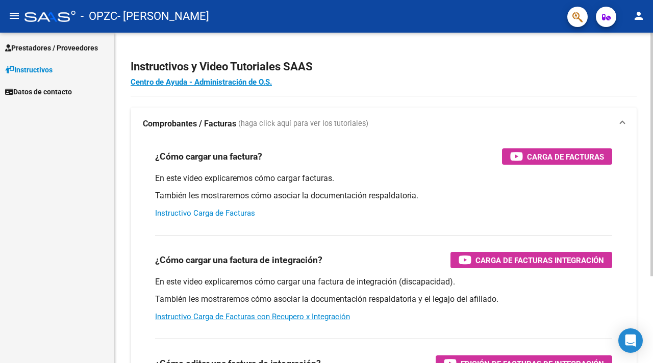
click at [204, 212] on link "Instructivo Carga de Facturas" at bounding box center [205, 213] width 100 height 9
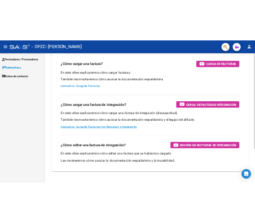
scroll to position [117, 0]
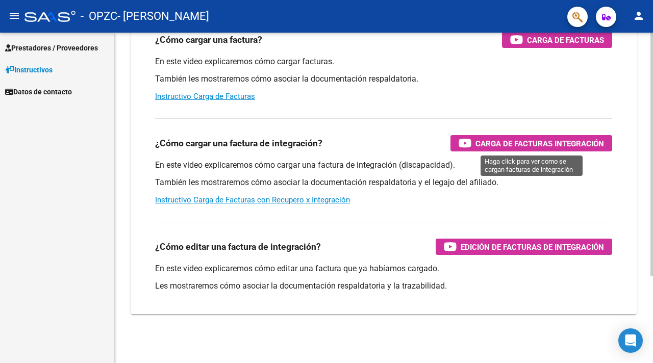
click at [489, 146] on span "Carga de Facturas Integración" at bounding box center [540, 143] width 129 height 13
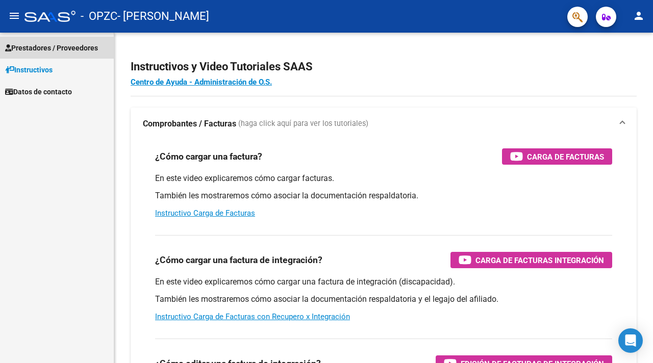
click at [89, 50] on span "Prestadores / Proveedores" at bounding box center [51, 47] width 93 height 11
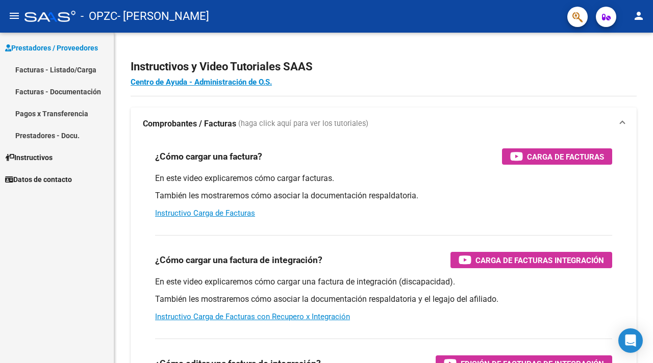
click at [88, 66] on link "Facturas - Listado/Carga" at bounding box center [57, 70] width 114 height 22
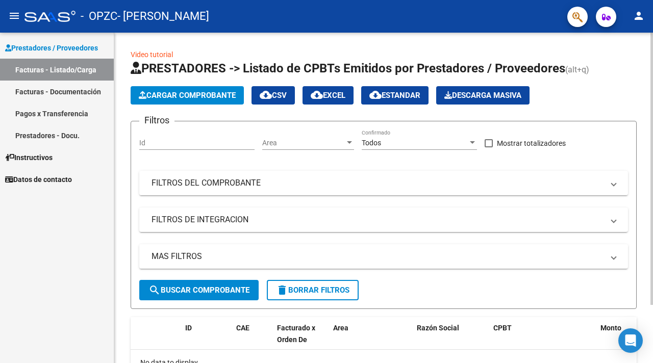
click at [193, 90] on button "Cargar Comprobante" at bounding box center [187, 95] width 113 height 18
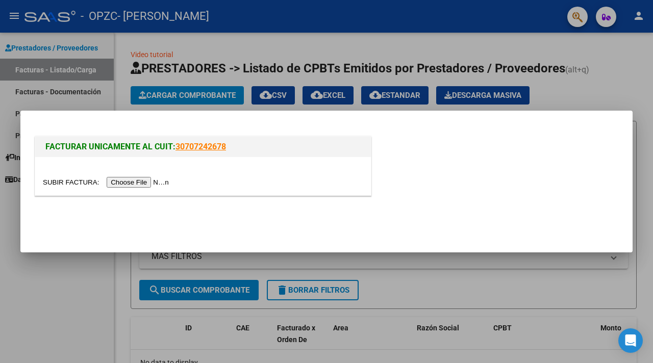
click at [148, 181] on input "file" at bounding box center [107, 182] width 129 height 11
click at [137, 182] on input "file" at bounding box center [107, 182] width 129 height 11
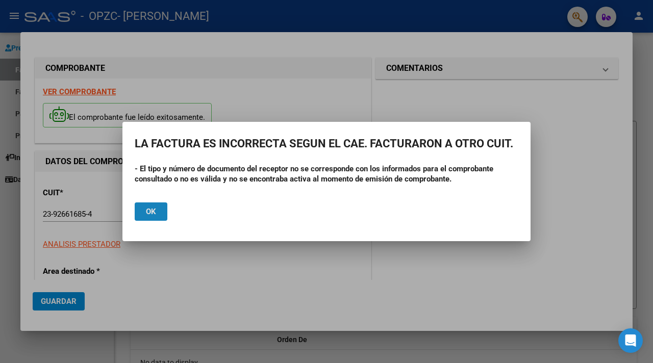
click at [144, 212] on button "Ok" at bounding box center [151, 212] width 33 height 18
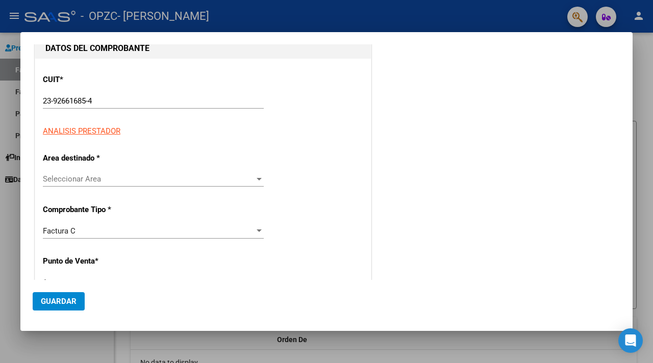
scroll to position [181, 0]
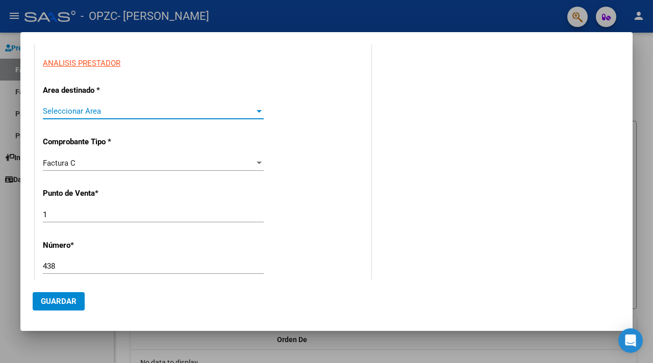
click at [161, 109] on span "Seleccionar Area" at bounding box center [149, 111] width 212 height 9
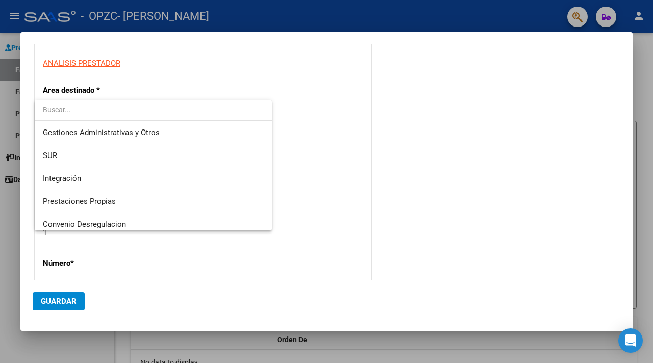
scroll to position [26, 0]
click at [108, 174] on span "Integración" at bounding box center [153, 177] width 221 height 23
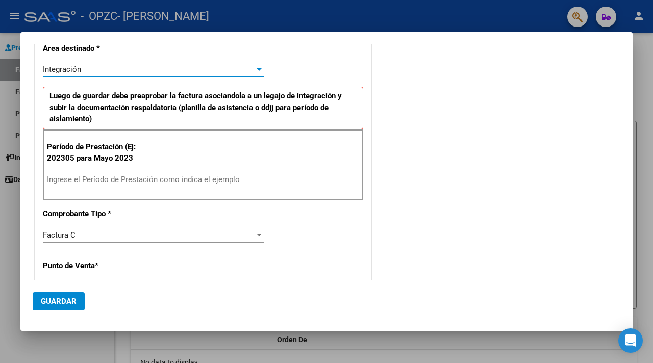
scroll to position [224, 0]
click at [82, 177] on input "Ingrese el Período de Prestación como indica el ejemplo" at bounding box center [154, 179] width 215 height 9
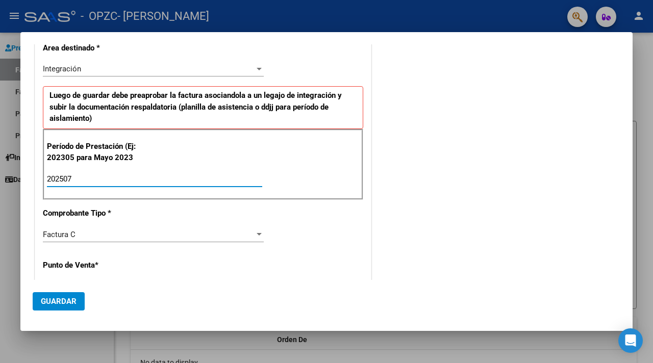
type input "202507"
click at [67, 299] on span "Guardar" at bounding box center [59, 301] width 36 height 9
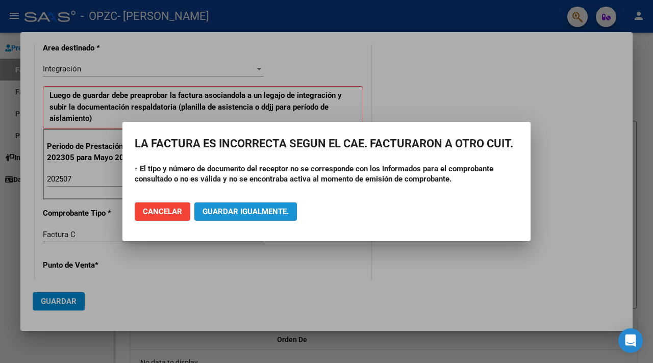
click at [256, 208] on span "Guardar igualmente." at bounding box center [246, 211] width 86 height 9
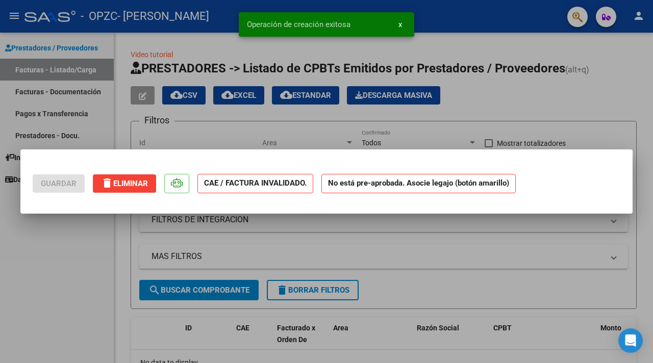
scroll to position [0, 0]
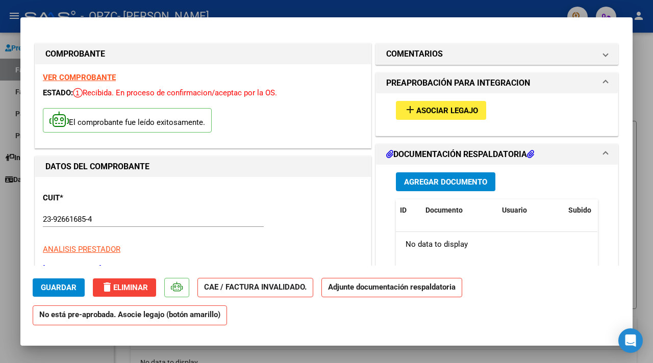
click at [463, 80] on h1 "PREAPROBACIÓN PARA INTEGRACION" at bounding box center [458, 83] width 144 height 12
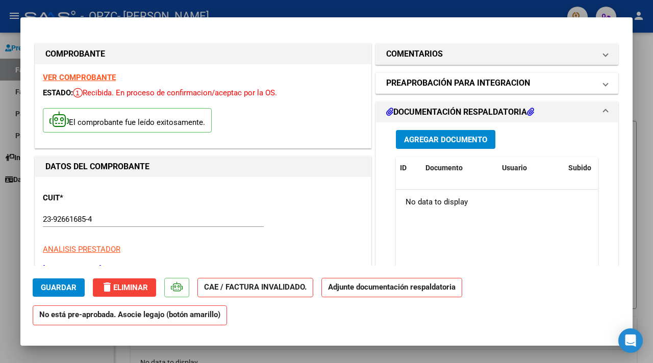
click at [463, 80] on h1 "PREAPROBACIÓN PARA INTEGRACION" at bounding box center [458, 83] width 144 height 12
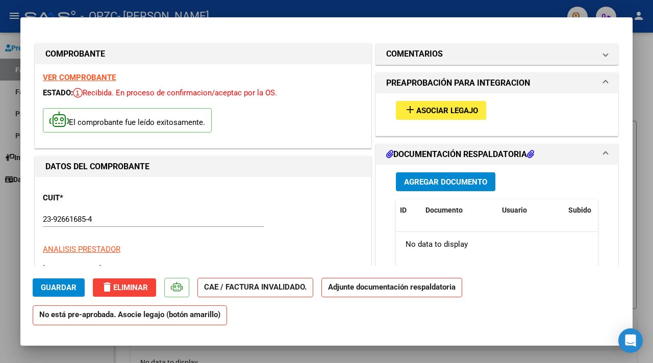
click at [442, 104] on button "add Asociar Legajo" at bounding box center [441, 110] width 90 height 19
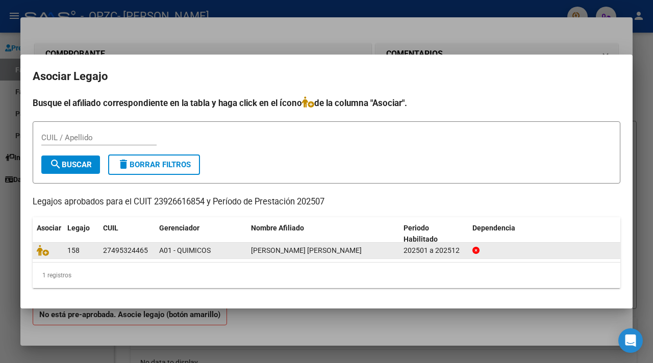
click at [106, 250] on div "27495324465" at bounding box center [125, 251] width 45 height 12
click at [45, 250] on icon at bounding box center [43, 250] width 12 height 11
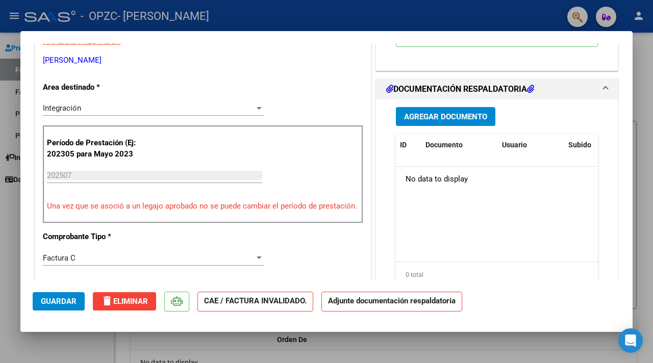
scroll to position [231, 0]
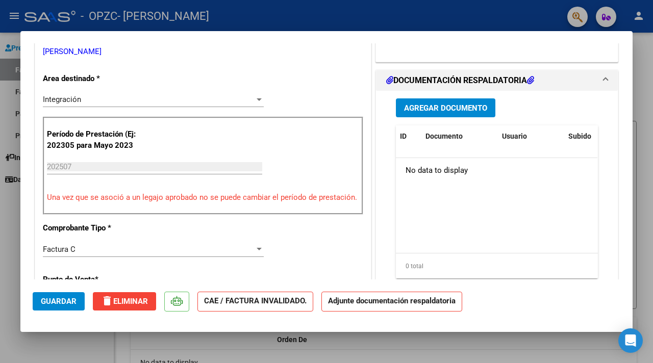
click at [454, 102] on button "Agregar Documento" at bounding box center [446, 108] width 100 height 19
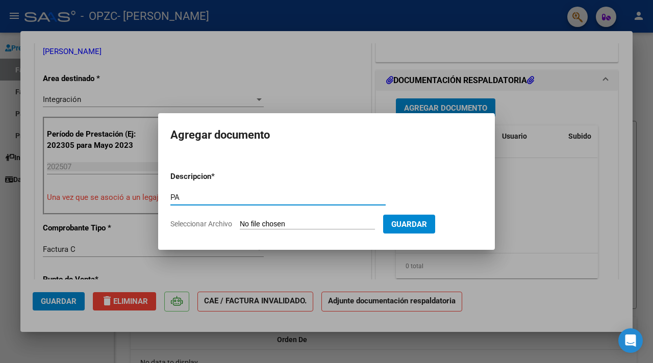
type input "P"
type input "Planilla de asistencia"
click at [311, 222] on input "Seleccionar Archivo" at bounding box center [307, 225] width 135 height 10
type input "C:\fakepath\Asistencia Martinez Alma Julio.pdf"
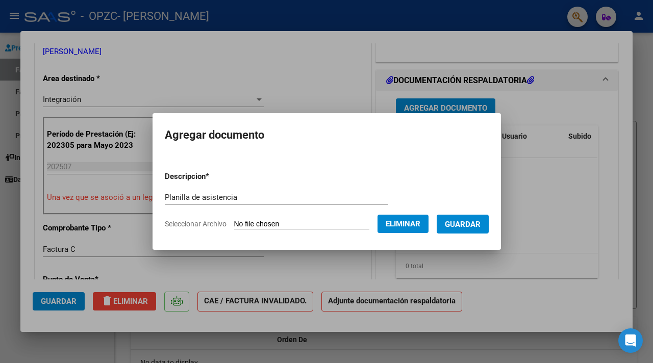
click at [463, 228] on span "Guardar" at bounding box center [463, 224] width 36 height 9
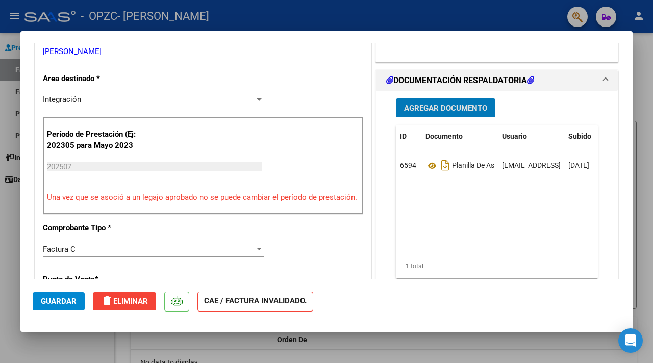
click at [414, 110] on span "Agregar Documento" at bounding box center [445, 108] width 83 height 9
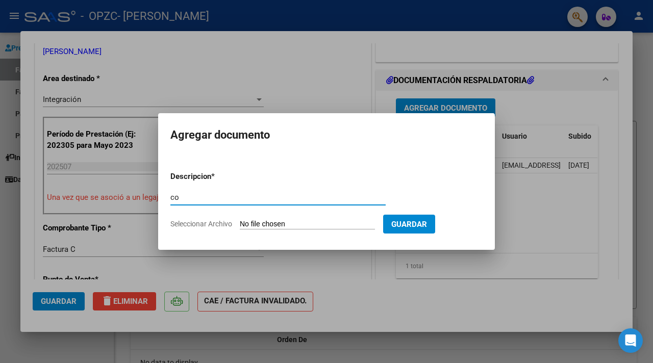
type input "c"
type input "Constancia de CUIT"
click at [427, 229] on span "Guardar" at bounding box center [410, 224] width 36 height 9
click at [322, 224] on input "Seleccionar Archivo" at bounding box center [307, 225] width 135 height 10
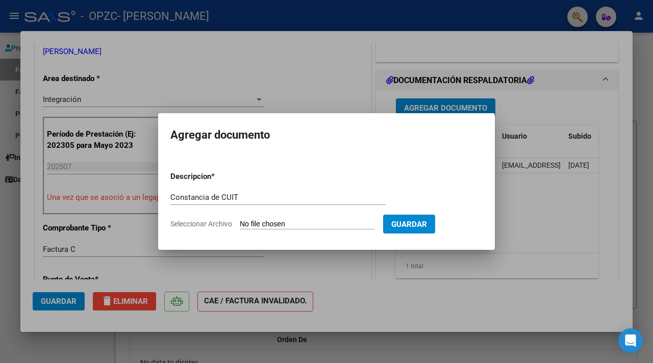
type input "C:\fakepath\AFIP - Administración Federal de Ingresos Públicos.pdf"
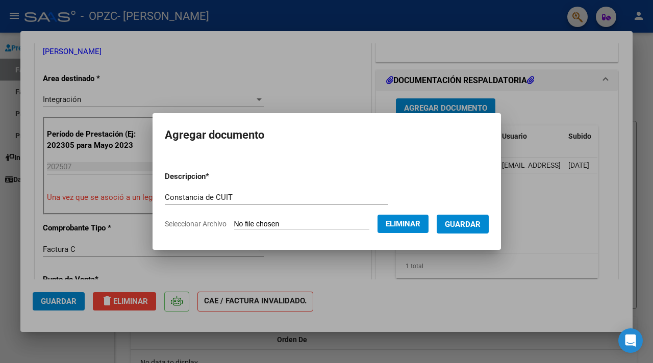
click at [472, 225] on span "Guardar" at bounding box center [463, 224] width 36 height 9
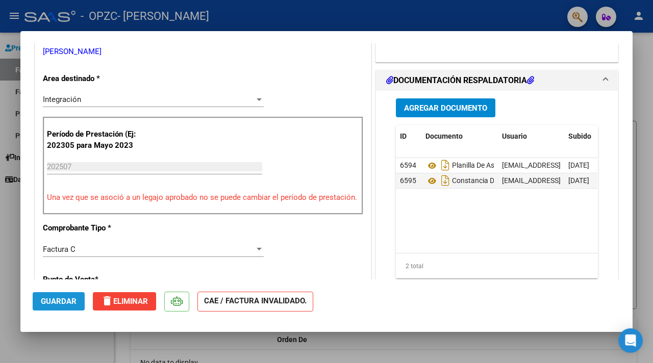
click at [60, 302] on span "Guardar" at bounding box center [59, 301] width 36 height 9
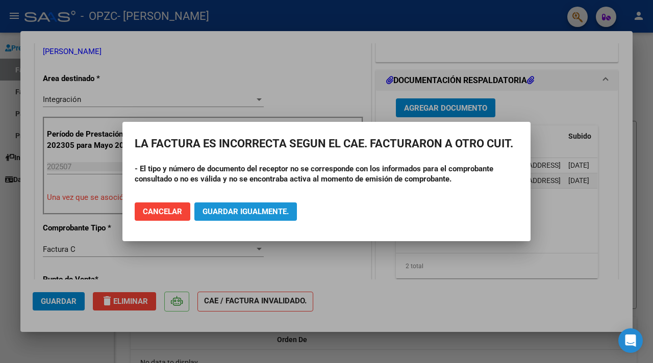
click at [233, 208] on span "Guardar igualmente." at bounding box center [246, 211] width 86 height 9
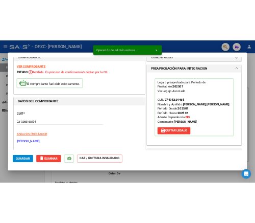
scroll to position [0, 0]
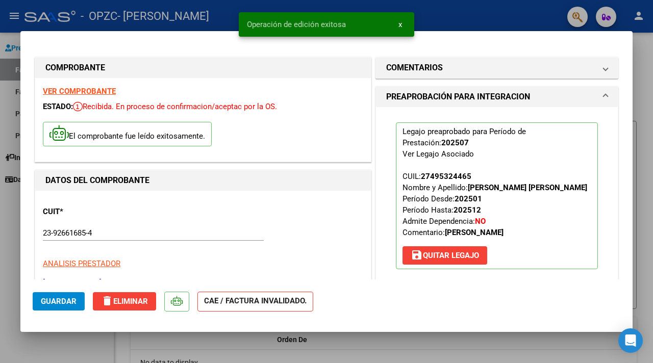
click at [405, 22] on button "x" at bounding box center [400, 24] width 20 height 18
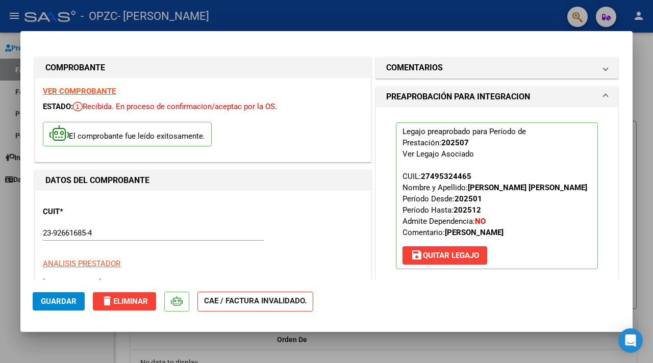
click at [12, 38] on div at bounding box center [326, 181] width 653 height 363
type input "$ 0,00"
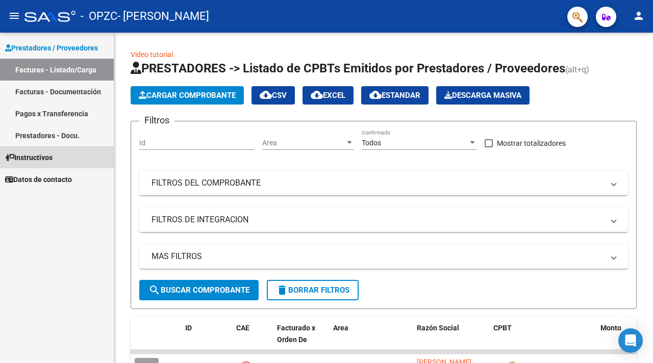
click at [53, 160] on span "Instructivos" at bounding box center [28, 157] width 47 height 11
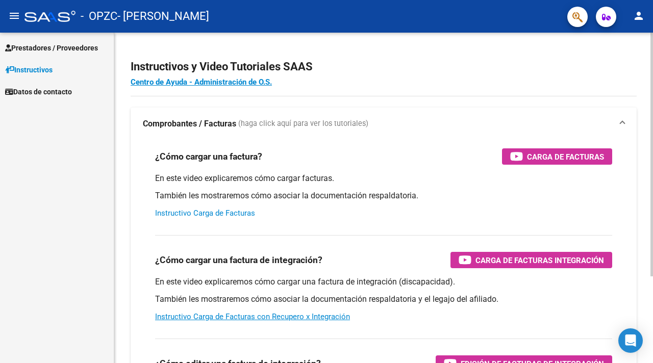
click at [208, 216] on link "Instructivo Carga de Facturas" at bounding box center [205, 213] width 100 height 9
click at [233, 81] on link "Centro de Ayuda - Administración de O.S." at bounding box center [201, 82] width 141 height 9
click at [72, 92] on span "Datos de contacto" at bounding box center [38, 91] width 67 height 11
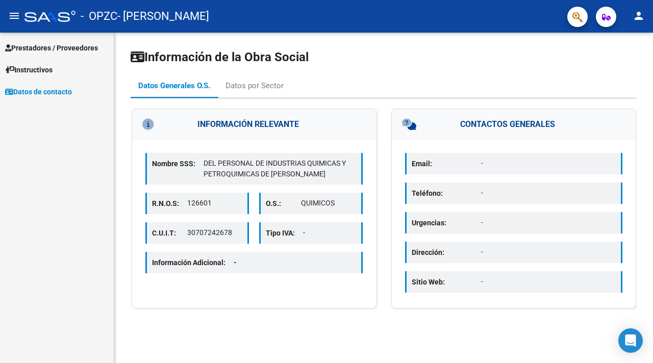
drag, startPoint x: 185, startPoint y: 231, endPoint x: 235, endPoint y: 233, distance: 50.1
click at [235, 233] on div "C.U.I.T: 30707242678" at bounding box center [197, 233] width 104 height 21
copy div "30707242678"
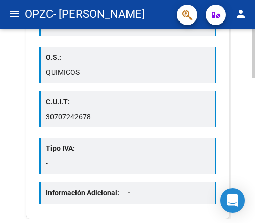
scroll to position [213, 0]
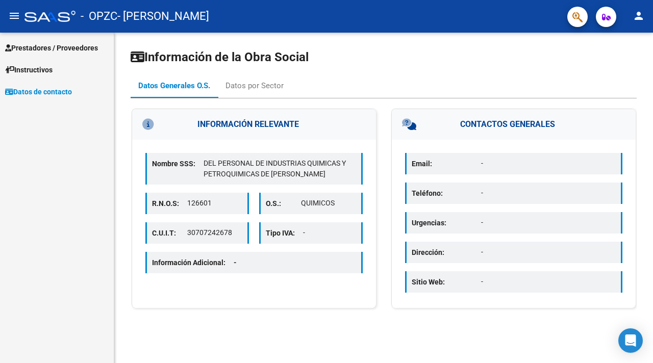
click at [59, 48] on span "Prestadores / Proveedores" at bounding box center [51, 47] width 93 height 11
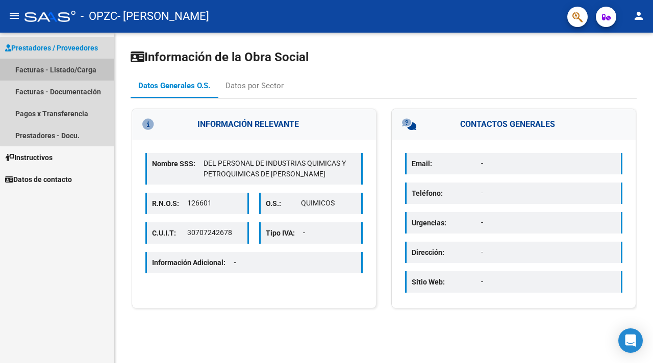
click at [82, 69] on link "Facturas - Listado/Carga" at bounding box center [57, 70] width 114 height 22
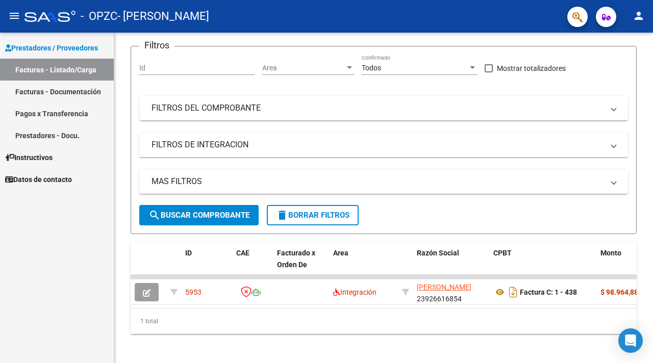
scroll to position [79, 0]
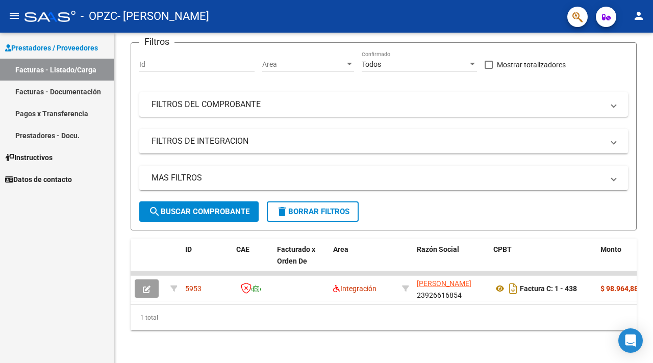
click at [514, 290] on icon "Descargar documento" at bounding box center [513, 289] width 13 height 16
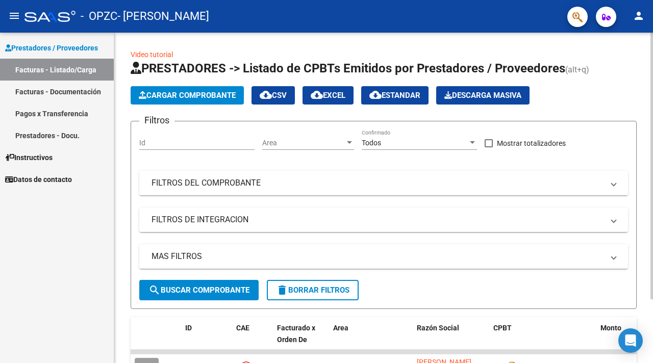
scroll to position [1, 0]
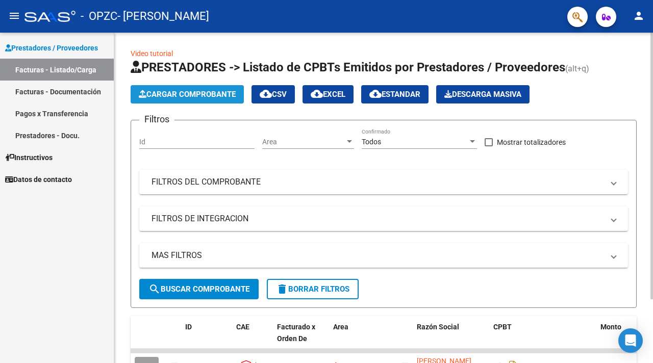
click at [203, 96] on span "Cargar Comprobante" at bounding box center [187, 94] width 97 height 9
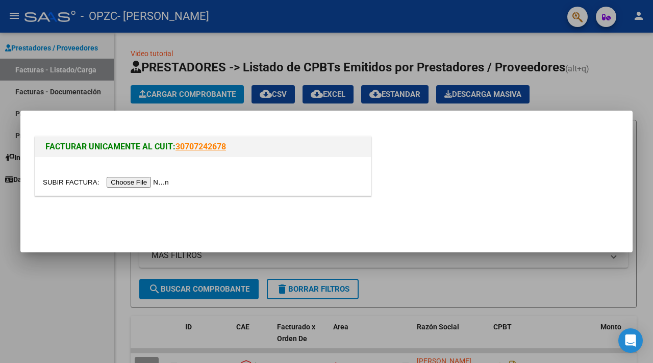
click at [65, 277] on div at bounding box center [326, 181] width 653 height 363
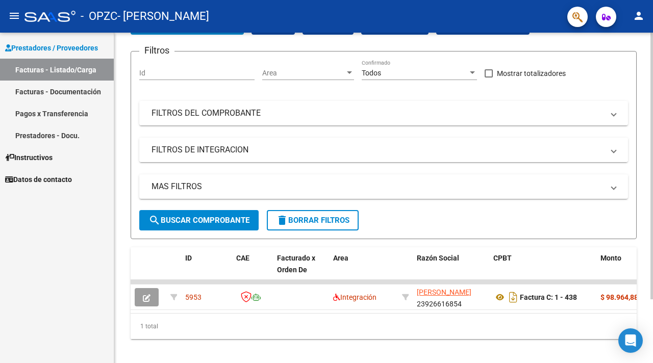
scroll to position [79, 0]
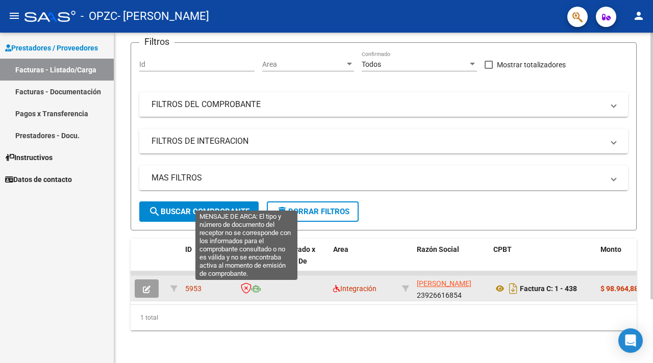
click at [247, 289] on icon at bounding box center [246, 288] width 11 height 11
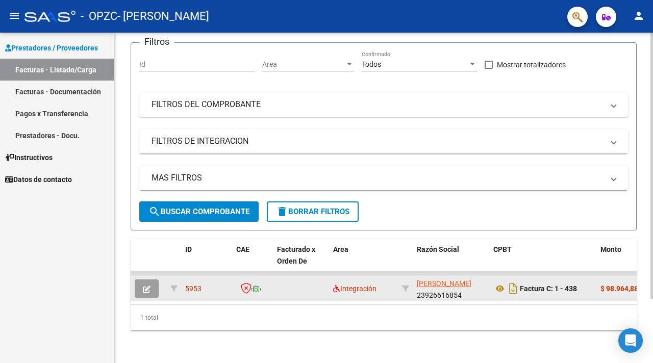
click at [247, 289] on icon at bounding box center [246, 288] width 11 height 11
click at [143, 288] on icon "button" at bounding box center [147, 290] width 8 height 8
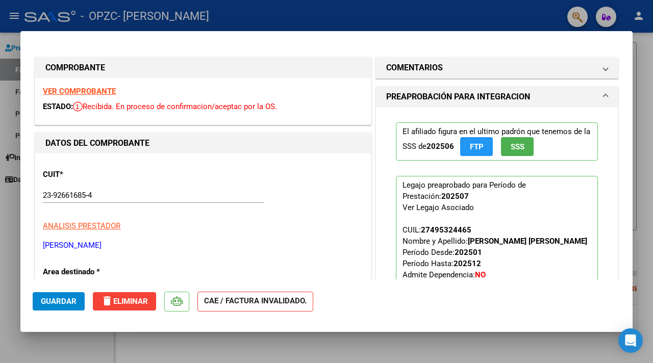
click at [140, 304] on span "delete Eliminar" at bounding box center [124, 301] width 47 height 9
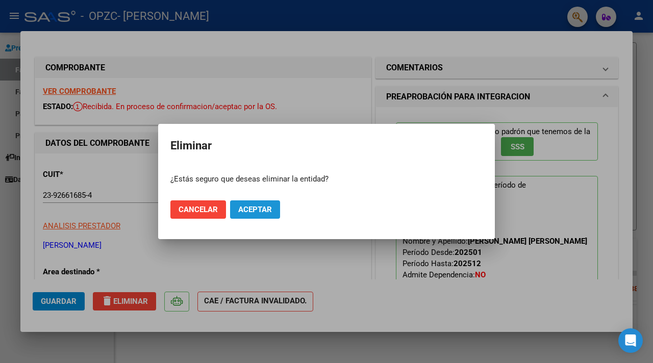
click at [243, 210] on span "Aceptar" at bounding box center [255, 209] width 34 height 9
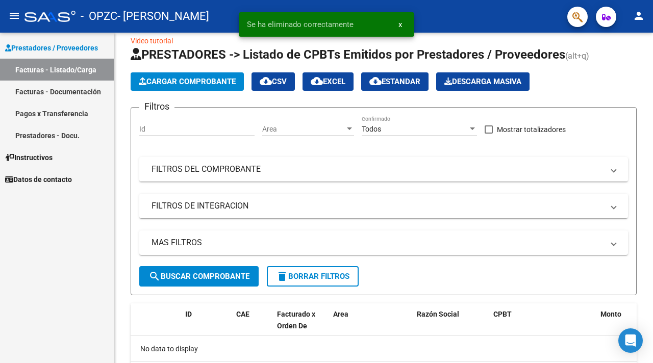
scroll to position [0, 0]
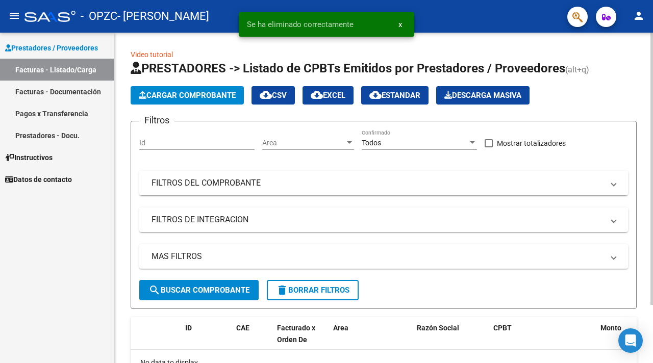
click at [184, 94] on span "Cargar Comprobante" at bounding box center [187, 95] width 97 height 9
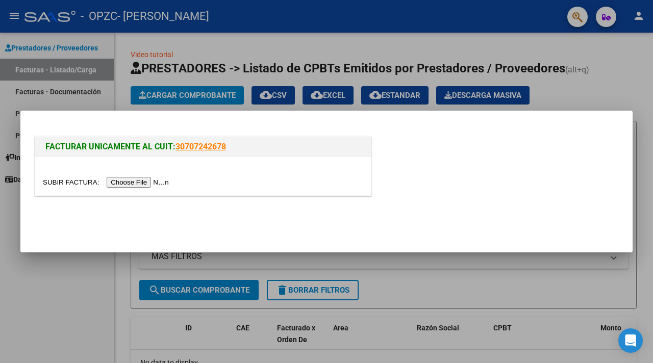
click at [91, 275] on div at bounding box center [326, 181] width 653 height 363
